Goal: Task Accomplishment & Management: Manage account settings

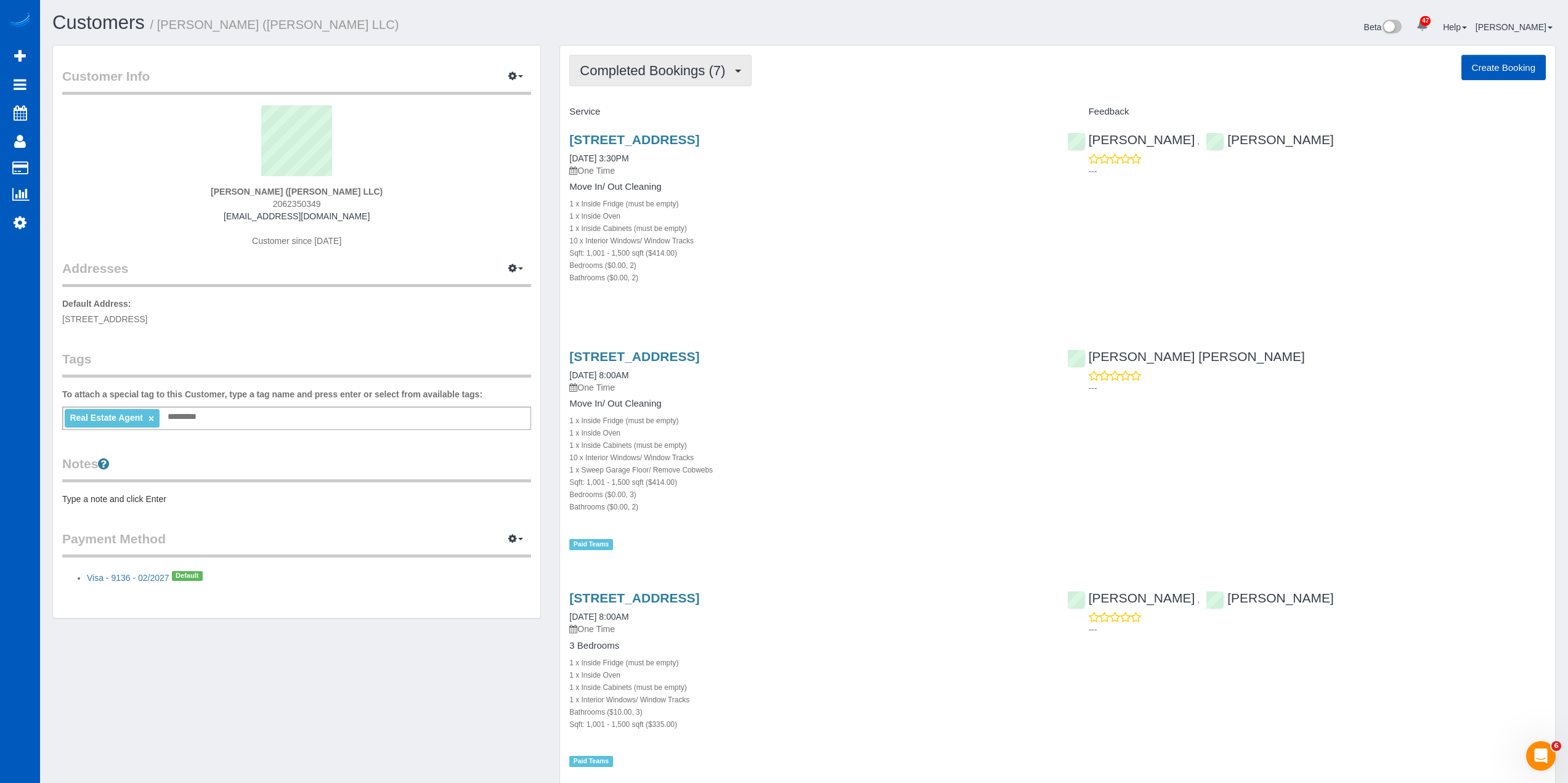
click at [652, 63] on span "Completed Bookings (7)" at bounding box center [655, 70] width 151 height 15
click at [832, 56] on div "Completed Bookings (7) Completed Bookings (7) Upcoming Bookings (0) Cancelled B…" at bounding box center [1057, 71] width 976 height 32
click at [699, 143] on link "[STREET_ADDRESS]" at bounding box center [633, 140] width 130 height 14
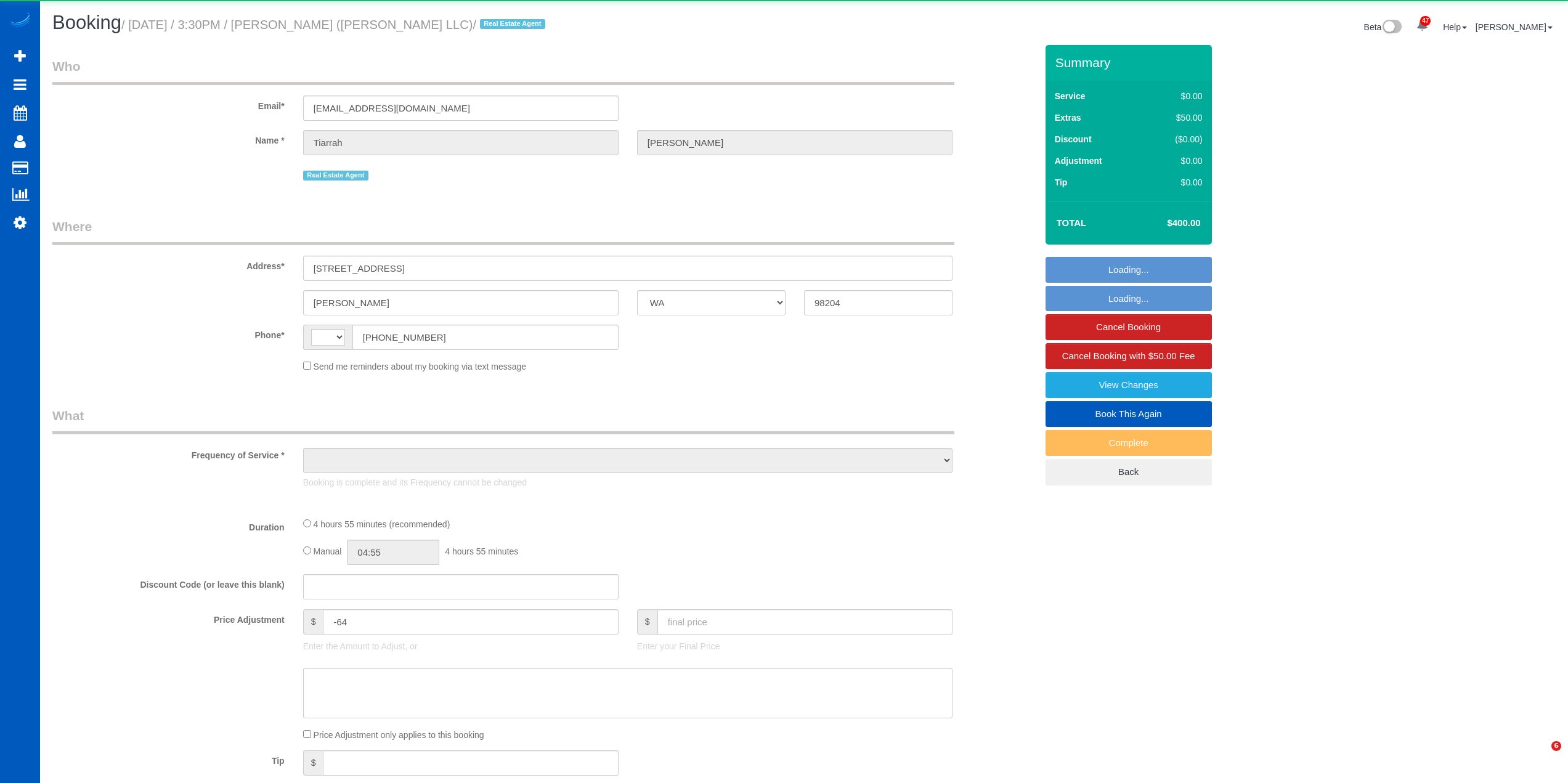
select select "WA"
select select "string:US"
select select "object:1265"
select select "199"
select select "1001"
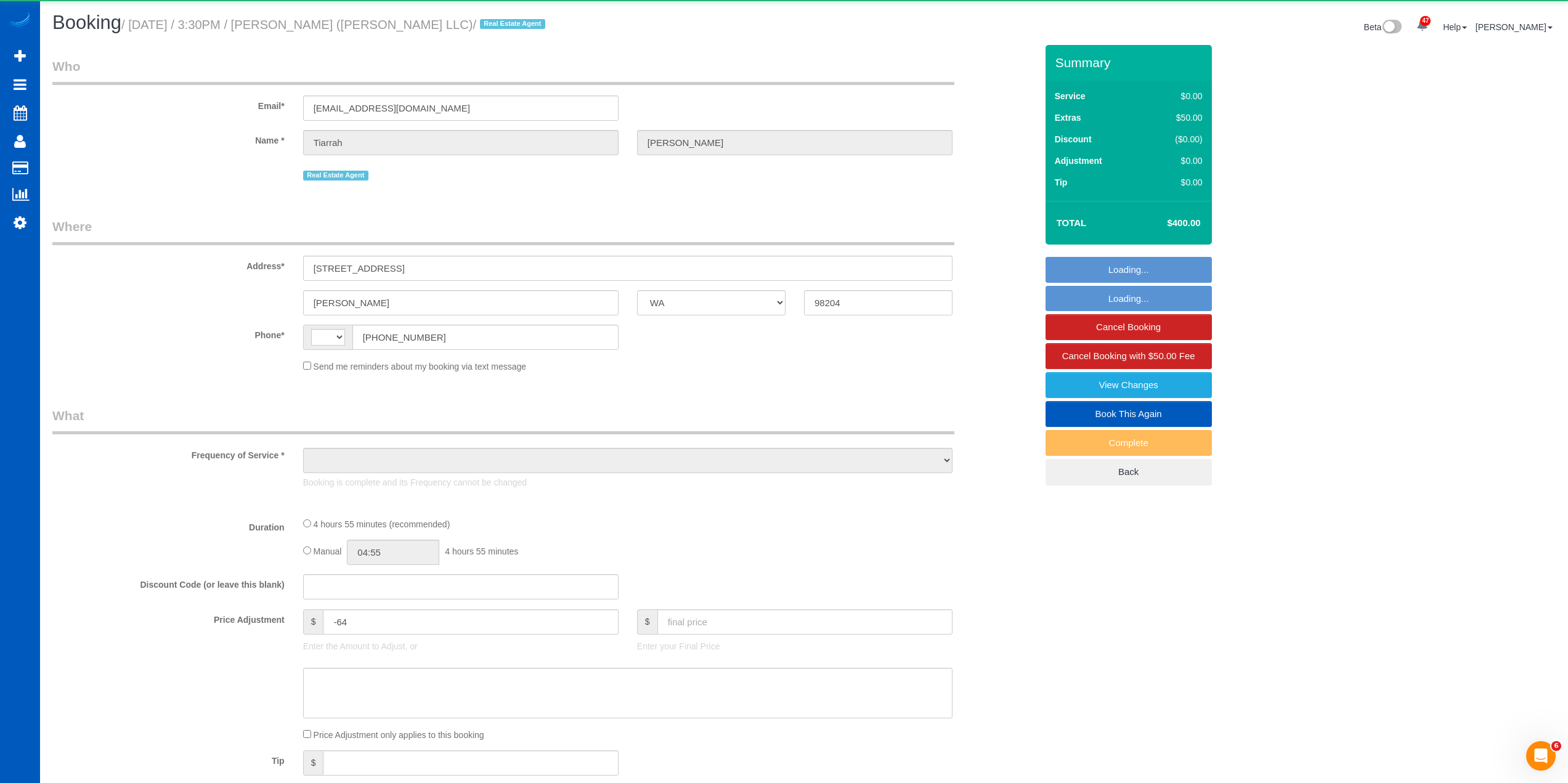
select select "2"
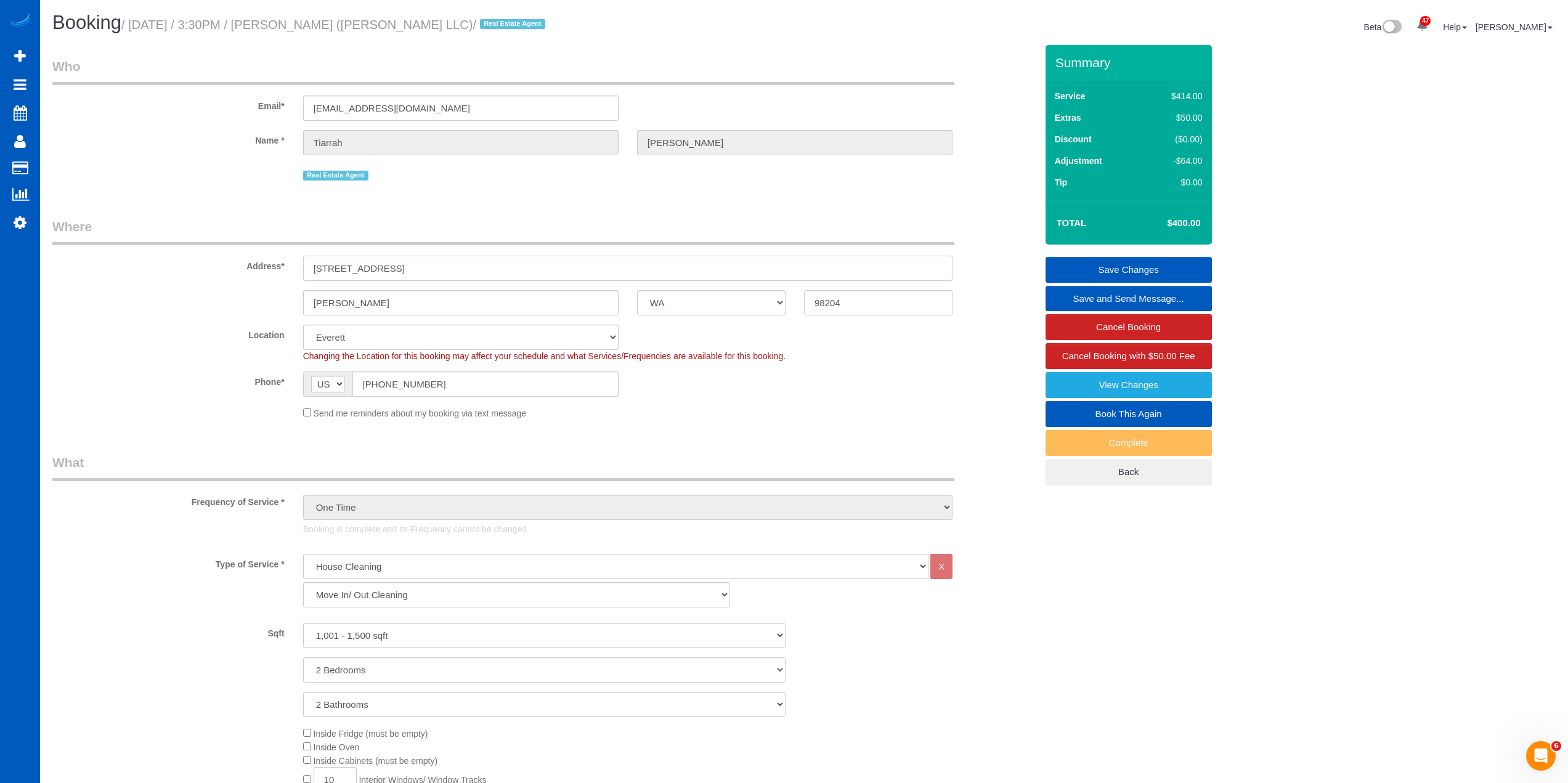
click at [396, 266] on input "120 124th Street SW #A5" at bounding box center [628, 268] width 649 height 25
